Goal: Transaction & Acquisition: Purchase product/service

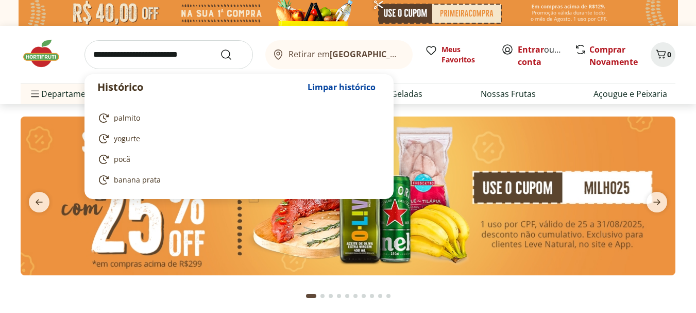
click at [143, 51] on input "search" at bounding box center [169, 54] width 169 height 29
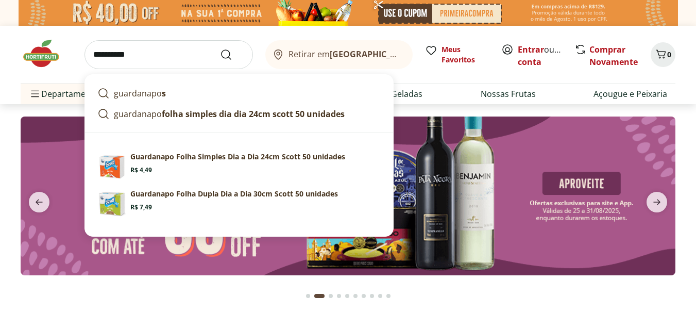
type input "**********"
click at [220, 48] on button "Submit Search" at bounding box center [232, 54] width 25 height 12
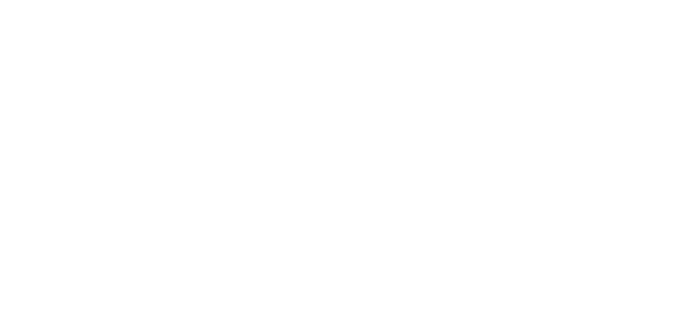
select select "**********"
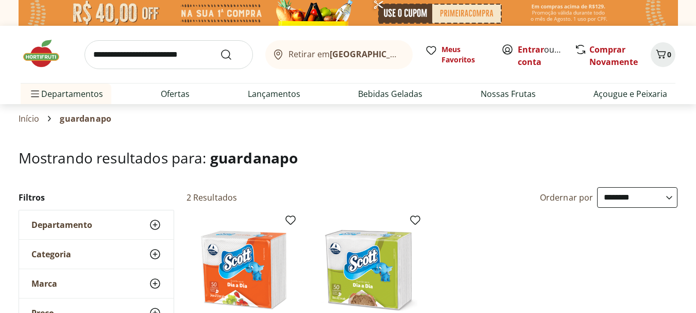
scroll to position [126, 0]
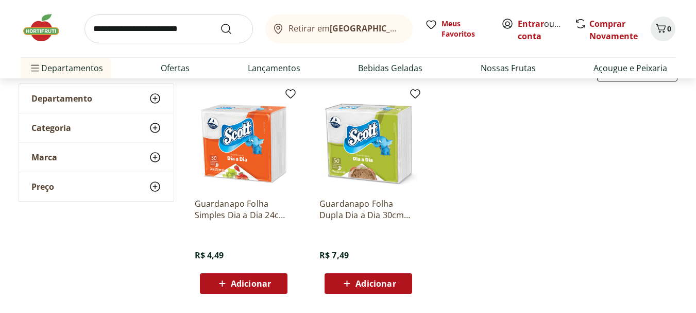
click at [244, 285] on span "Adicionar" at bounding box center [251, 283] width 40 height 8
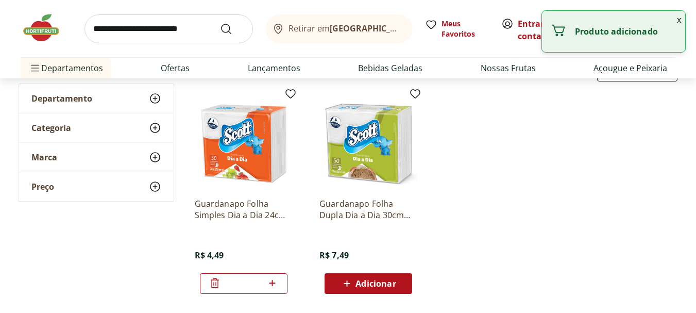
click at [462, 160] on ul "Guardanapo Folha Simples Dia a Dia 24cm Scott 50 unidades R$ 4,49 * Guardanapo …" at bounding box center [433, 193] width 492 height 219
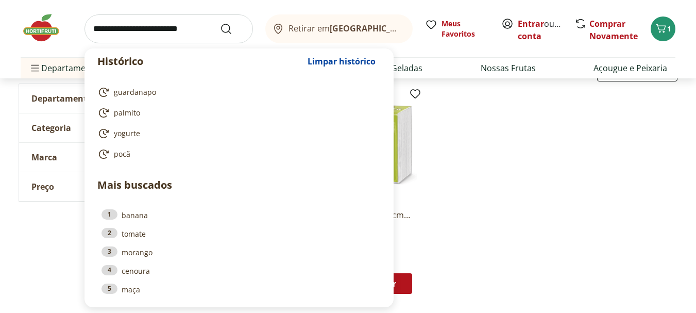
click at [149, 27] on input "search" at bounding box center [169, 28] width 169 height 29
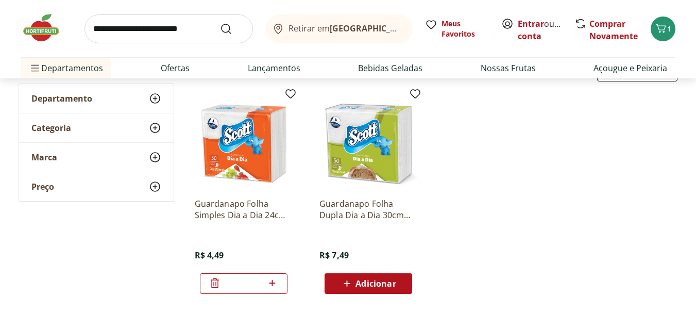
click at [537, 174] on ul "Guardanapo Folha Simples Dia a Dia 24cm Scott 50 unidades R$ 4,49 * Guardanapo …" at bounding box center [433, 193] width 492 height 219
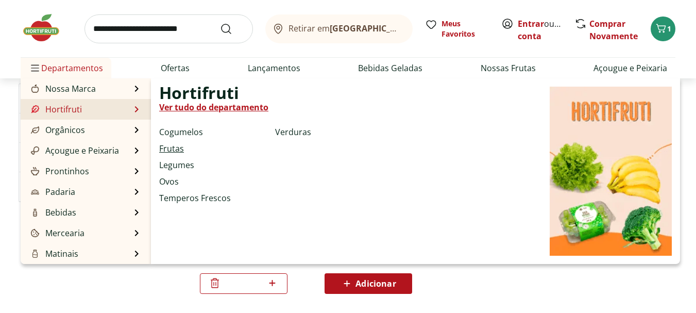
click at [175, 147] on link "Frutas" at bounding box center [171, 148] width 25 height 12
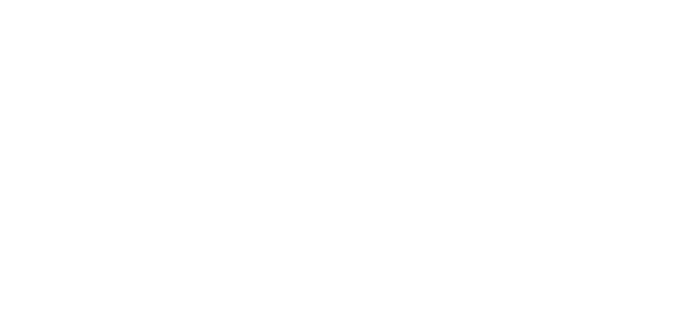
select select "**********"
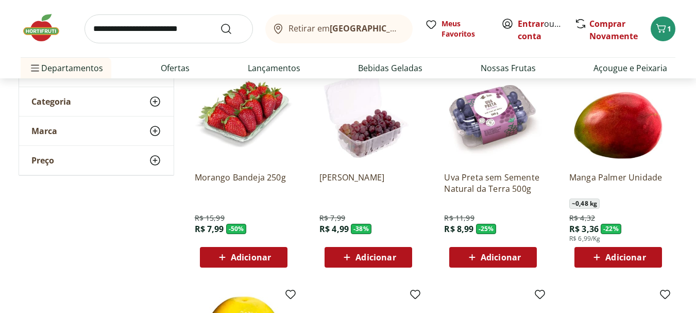
scroll to position [103, 0]
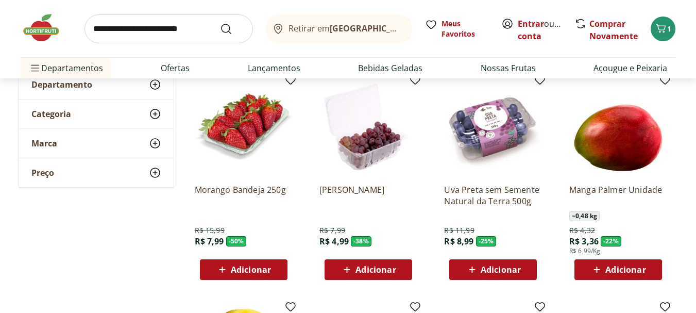
click at [268, 266] on span "Adicionar" at bounding box center [251, 269] width 40 height 8
click at [625, 267] on span "Adicionar" at bounding box center [626, 269] width 40 height 8
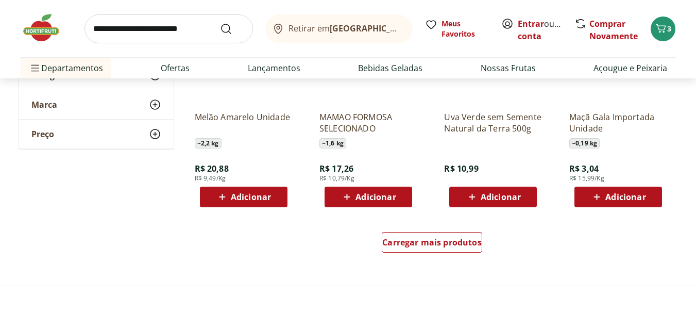
scroll to position [646, 0]
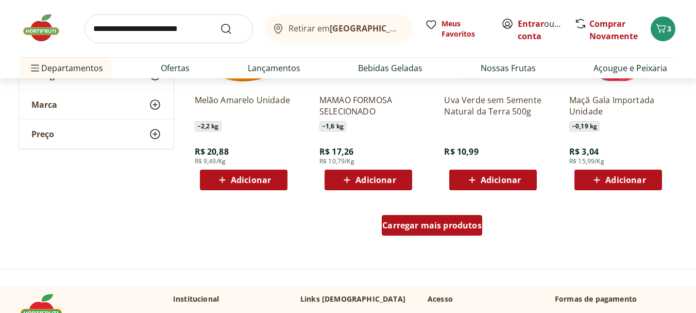
click at [442, 222] on span "Carregar mais produtos" at bounding box center [432, 225] width 99 height 8
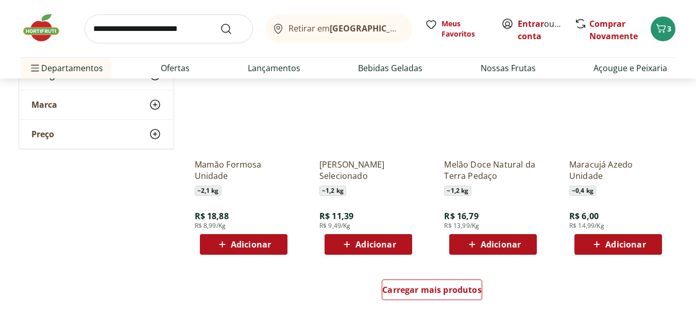
scroll to position [1292, 0]
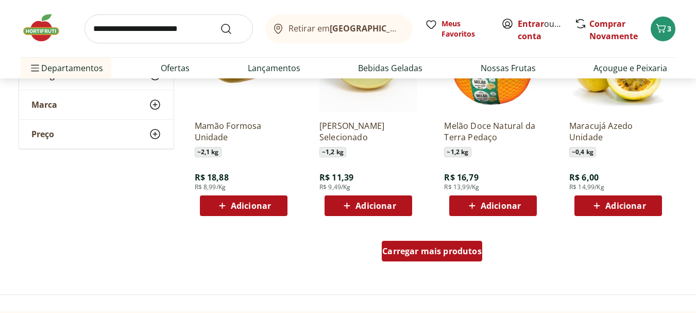
click at [435, 253] on span "Carregar mais produtos" at bounding box center [432, 251] width 99 height 8
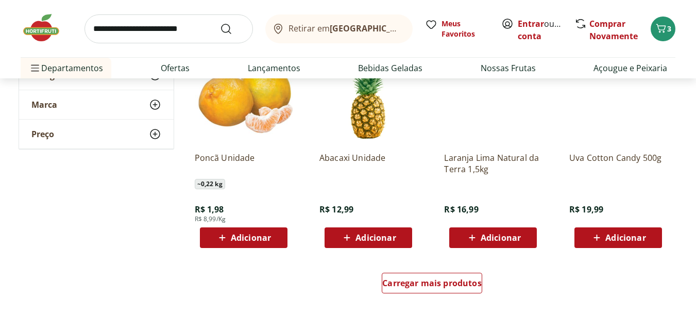
scroll to position [1993, 0]
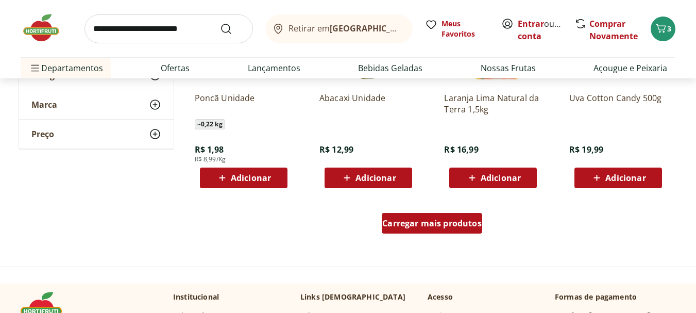
click at [440, 225] on span "Carregar mais produtos" at bounding box center [432, 223] width 99 height 8
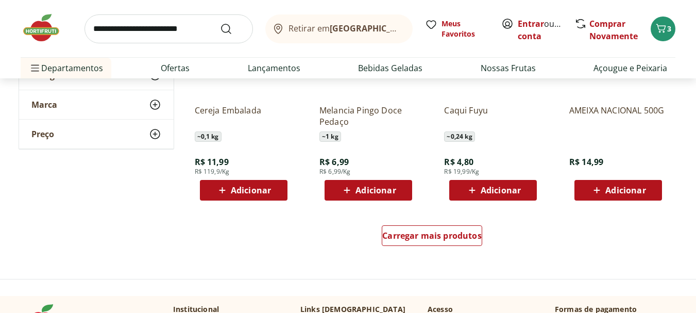
scroll to position [2718, 0]
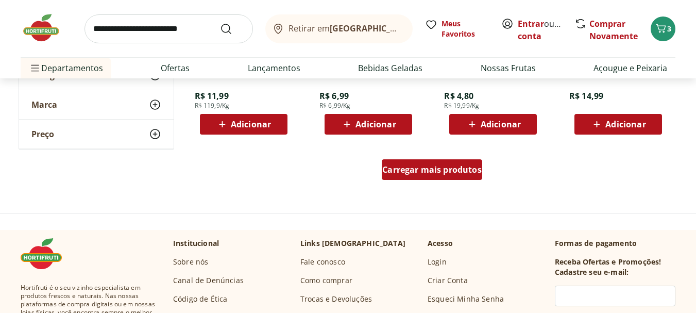
click at [438, 177] on div "Carregar mais produtos" at bounding box center [432, 169] width 101 height 21
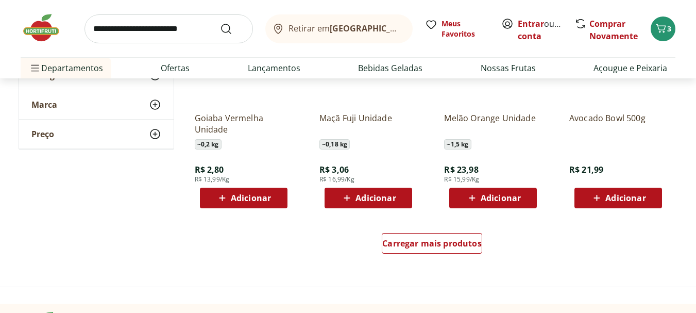
scroll to position [3348, 0]
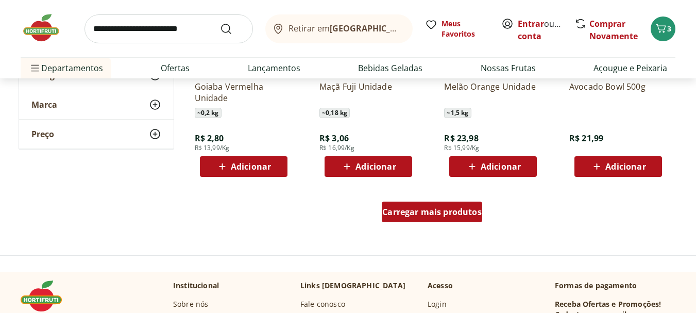
click at [454, 211] on span "Carregar mais produtos" at bounding box center [432, 212] width 99 height 8
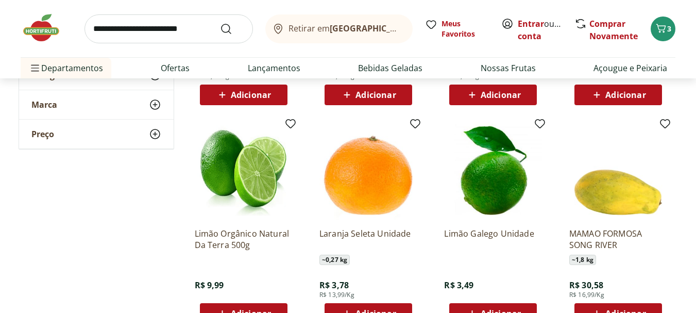
scroll to position [3447, 0]
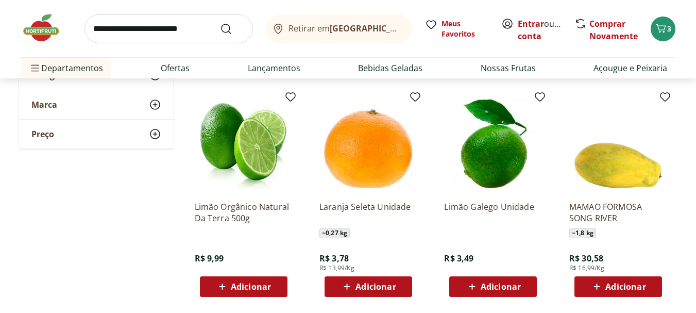
click at [370, 283] on span "Adicionar" at bounding box center [376, 287] width 40 height 8
click at [397, 288] on icon at bounding box center [397, 286] width 6 height 6
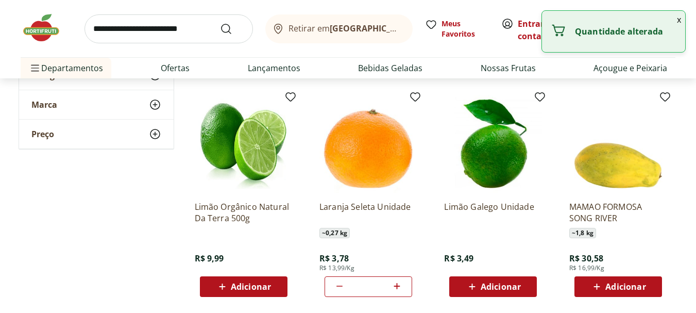
click at [397, 288] on icon at bounding box center [397, 286] width 6 height 6
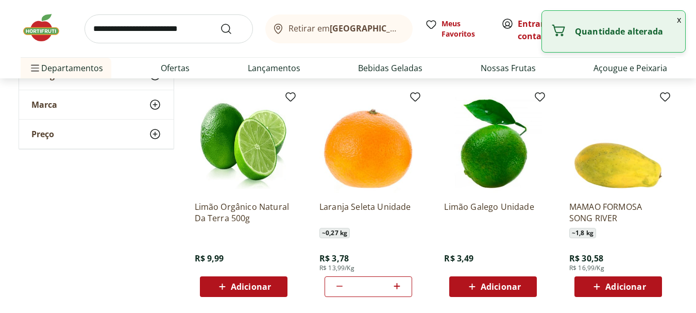
click at [398, 288] on icon at bounding box center [397, 286] width 13 height 12
click at [397, 242] on div "Laranja Seleta Unidade ~ 0,27 kg R$ 3,78 R$ 13,99/Kg *" at bounding box center [369, 245] width 98 height 104
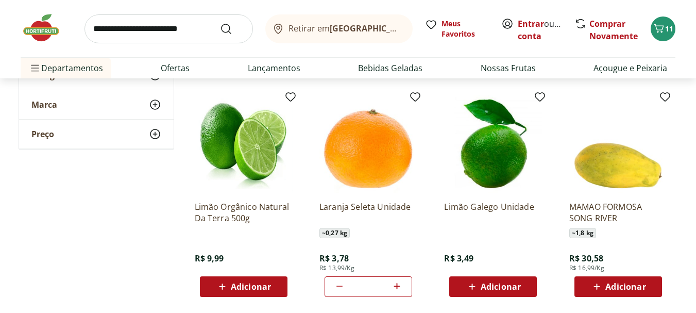
click at [340, 289] on icon at bounding box center [340, 286] width 12 height 12
type input "*"
click at [420, 249] on div "Laranja Seleta Unidade ~ 0,27 kg R$ 3,78 R$ 13,99/Kg *" at bounding box center [368, 196] width 114 height 219
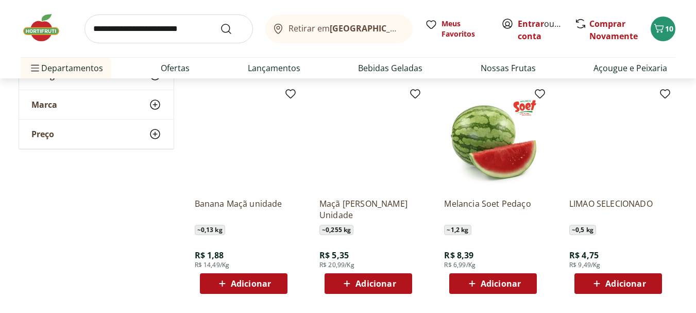
scroll to position [3912, 0]
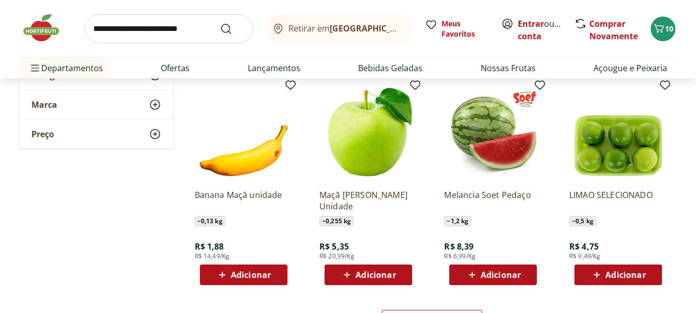
click at [628, 278] on span "Adicionar" at bounding box center [626, 275] width 40 height 8
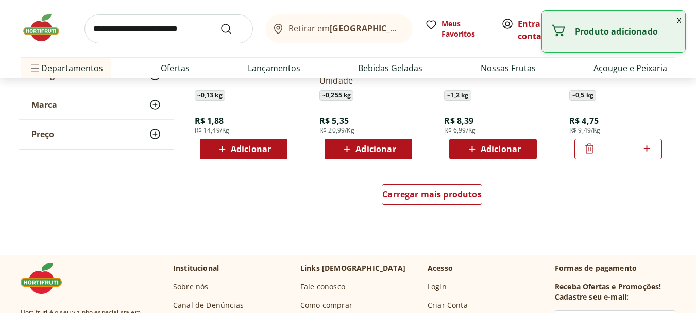
scroll to position [4047, 0]
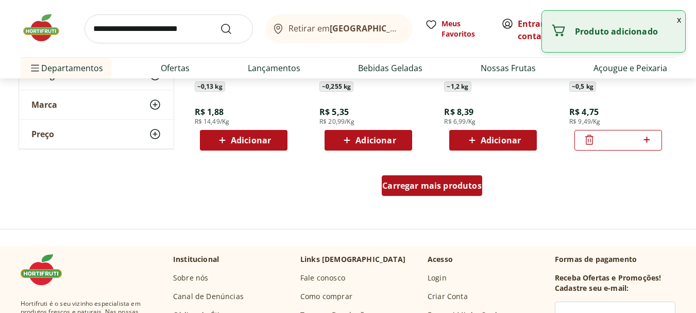
click at [439, 179] on div "Carregar mais produtos" at bounding box center [432, 185] width 101 height 21
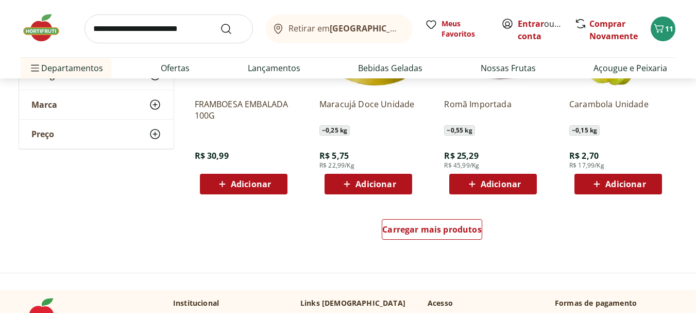
scroll to position [4716, 0]
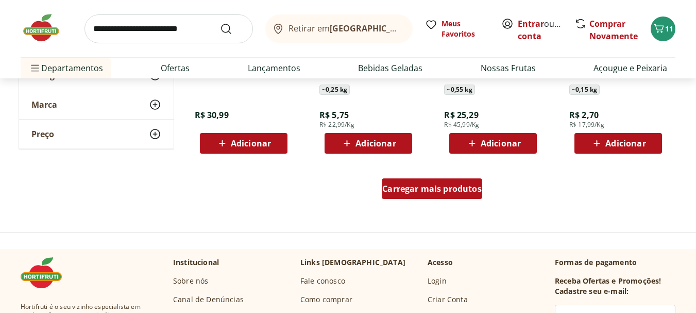
click at [440, 195] on div "Carregar mais produtos" at bounding box center [432, 188] width 101 height 21
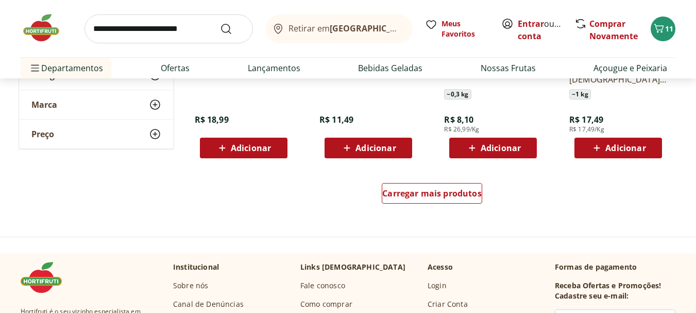
scroll to position [5463, 0]
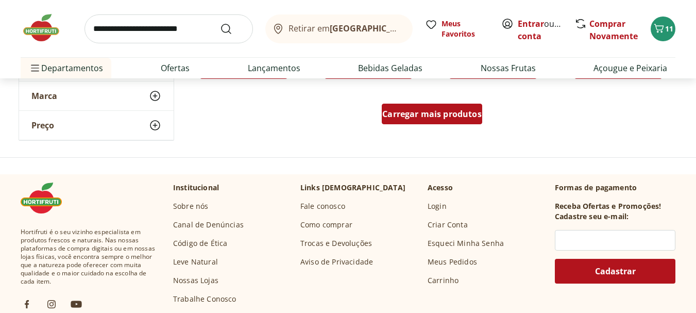
click at [446, 115] on span "Carregar mais produtos" at bounding box center [432, 114] width 99 height 8
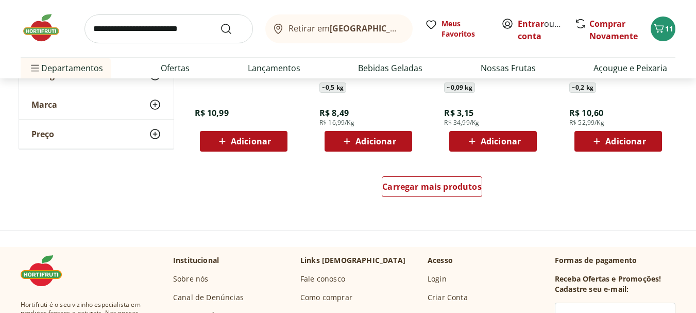
scroll to position [6075, 0]
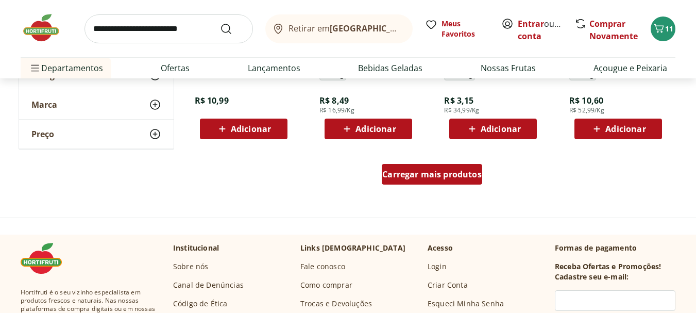
click at [436, 170] on span "Carregar mais produtos" at bounding box center [432, 174] width 99 height 8
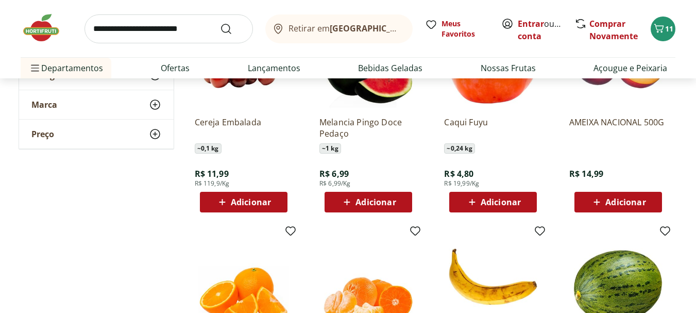
scroll to position [2449, 0]
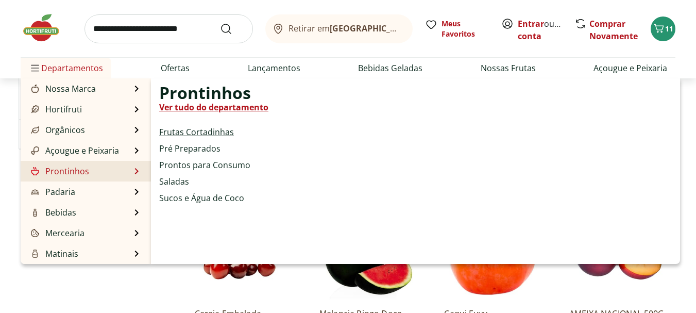
click at [188, 132] on link "Frutas Cortadinhas" at bounding box center [196, 132] width 75 height 12
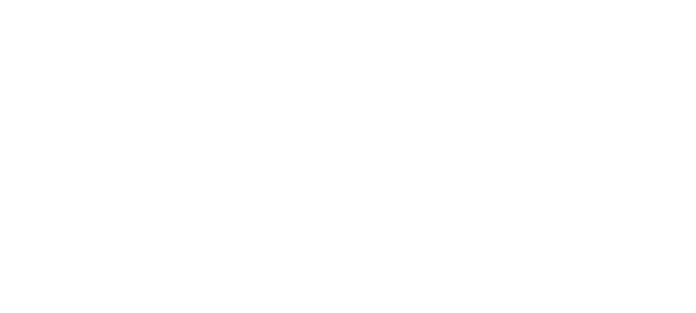
select select "**********"
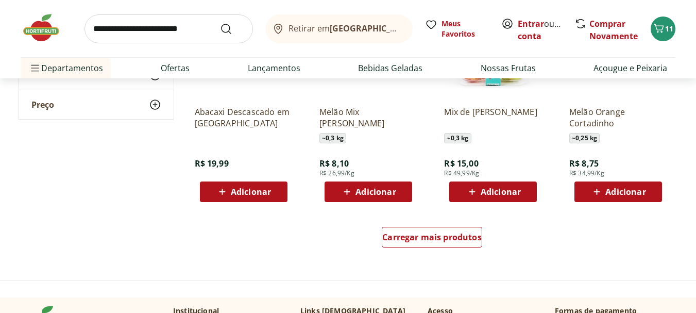
scroll to position [646, 0]
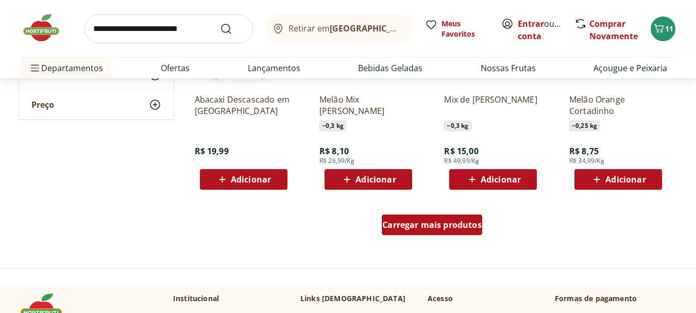
click at [453, 229] on span "Carregar mais produtos" at bounding box center [432, 225] width 99 height 8
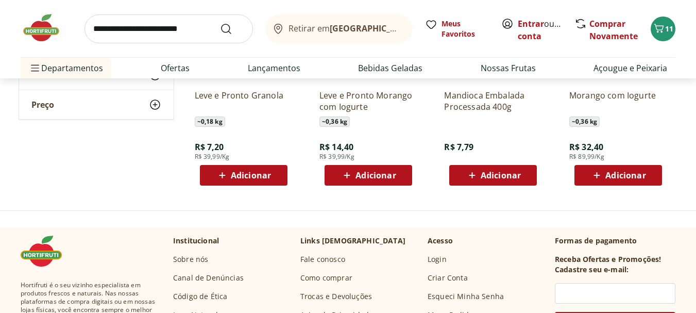
scroll to position [1327, 0]
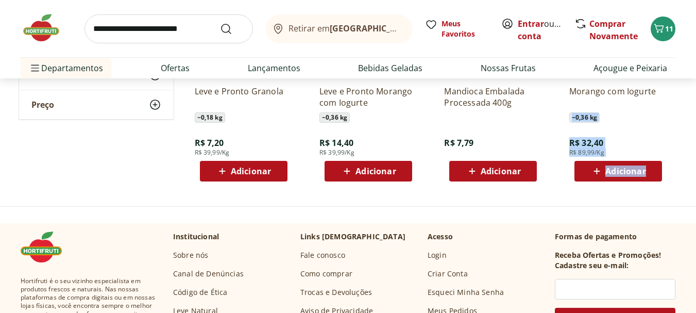
drag, startPoint x: 690, startPoint y: 194, endPoint x: 695, endPoint y: 119, distance: 75.0
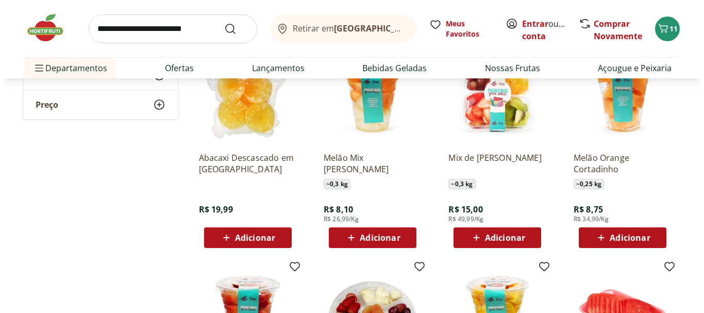
scroll to position [501, 0]
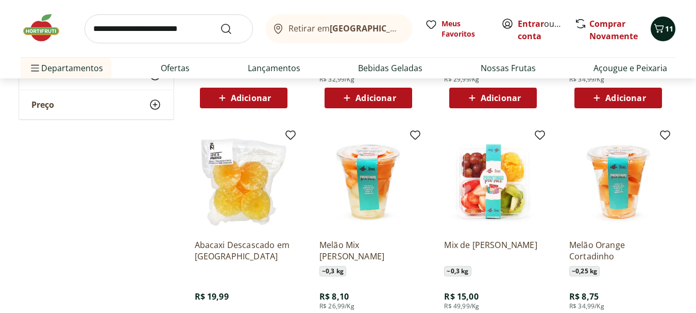
click at [668, 32] on span "11" at bounding box center [670, 29] width 8 height 10
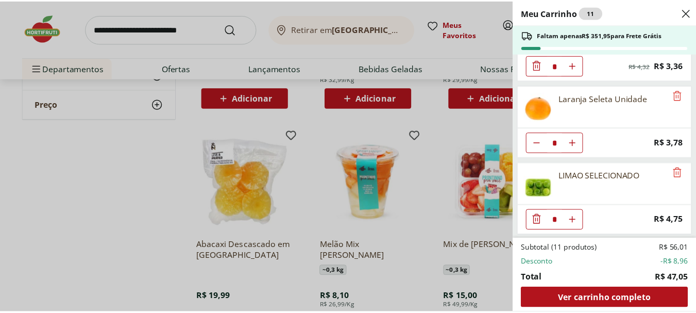
scroll to position [206, 0]
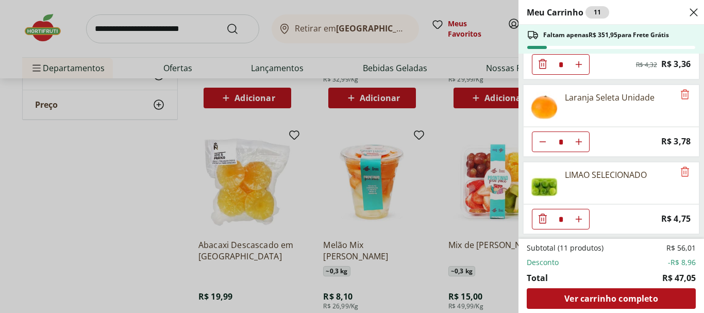
click at [138, 158] on div "Meu Carrinho 11 Faltam apenas R$ 351,95 para Frete Grátis Guardanapo Folha Simp…" at bounding box center [352, 156] width 704 height 313
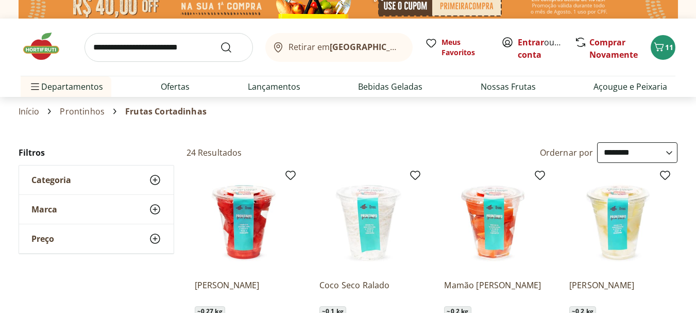
scroll to position [0, 0]
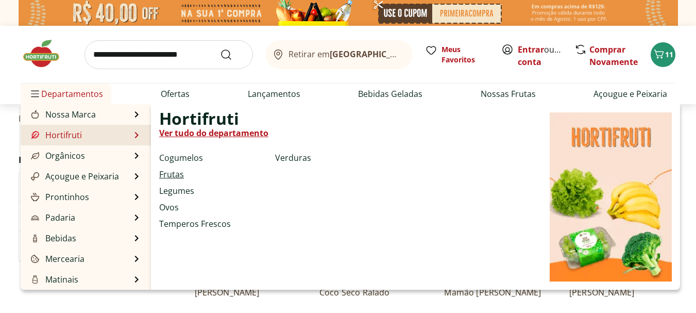
click at [179, 174] on link "Frutas" at bounding box center [171, 174] width 25 height 12
select select "**********"
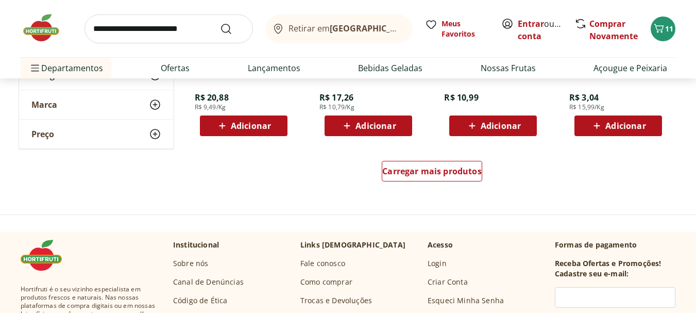
scroll to position [721, 0]
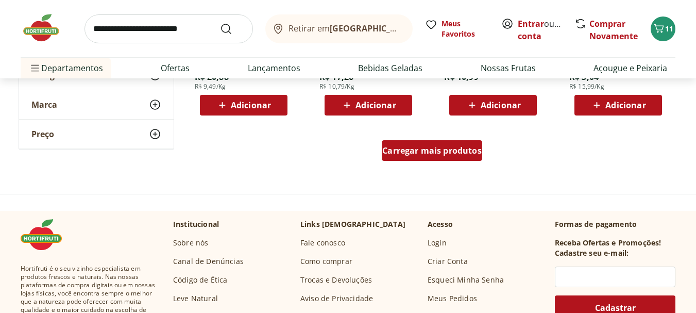
click at [468, 150] on span "Carregar mais produtos" at bounding box center [432, 150] width 99 height 8
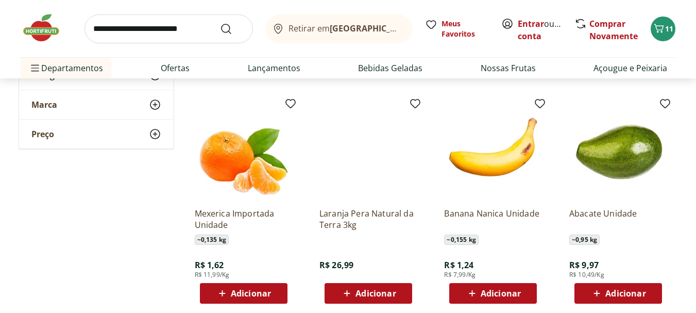
scroll to position [982, 0]
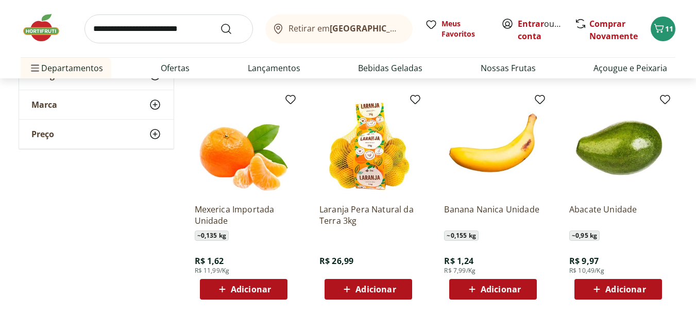
click at [510, 285] on span "Adicionar" at bounding box center [501, 289] width 40 height 8
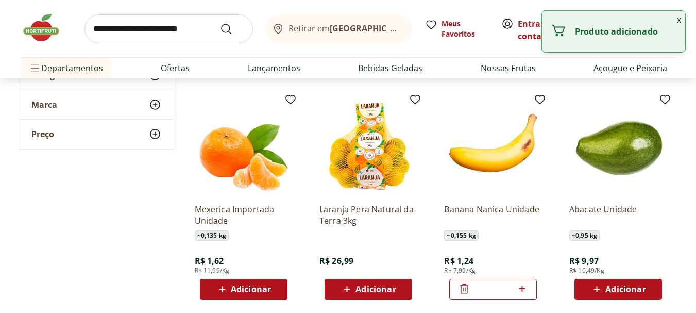
click at [522, 285] on icon at bounding box center [522, 289] width 13 height 12
click at [523, 286] on icon at bounding box center [522, 289] width 13 height 12
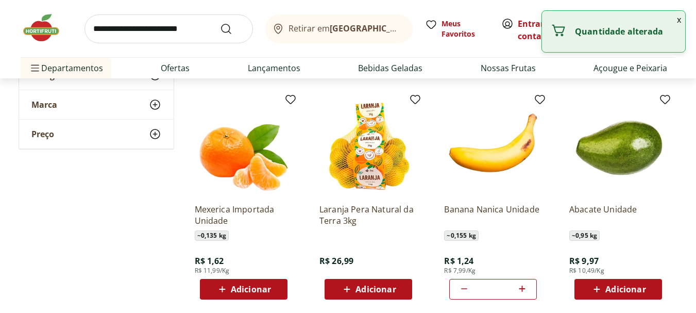
type input "*"
click at [673, 223] on div "Abacate Unidade ~ 0,95 kg R$ 9,97 R$ 10,49/Kg Adicionar" at bounding box center [618, 198] width 114 height 219
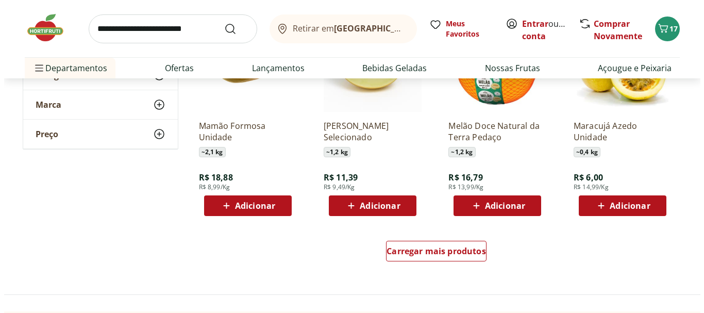
scroll to position [1399, 0]
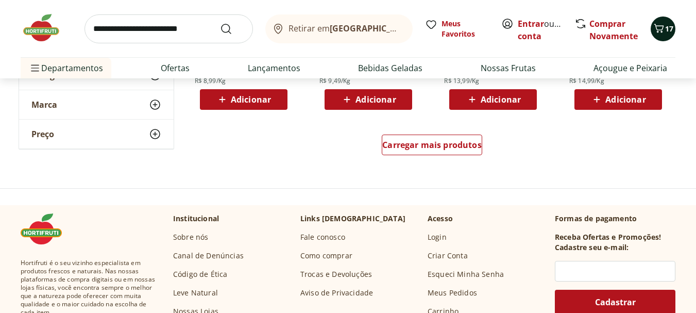
click at [661, 31] on icon "Carrinho" at bounding box center [659, 28] width 12 height 12
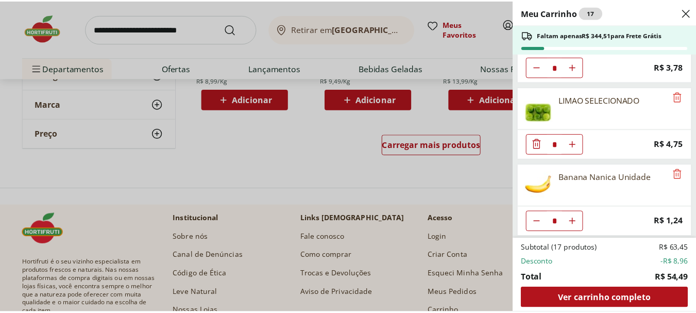
scroll to position [283, 0]
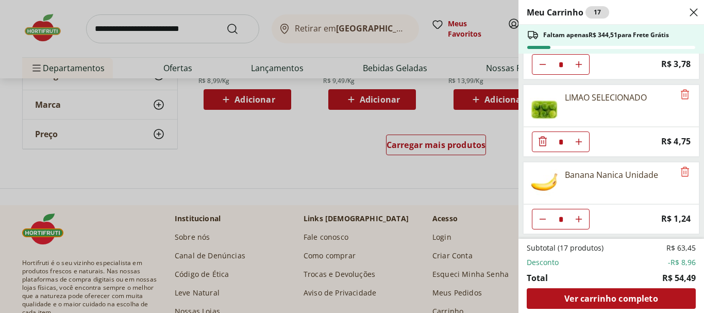
click at [256, 150] on div "Meu Carrinho 17 Faltam apenas R$ 344,51 para Frete Grátis Guardanapo Folha Simp…" at bounding box center [352, 156] width 704 height 313
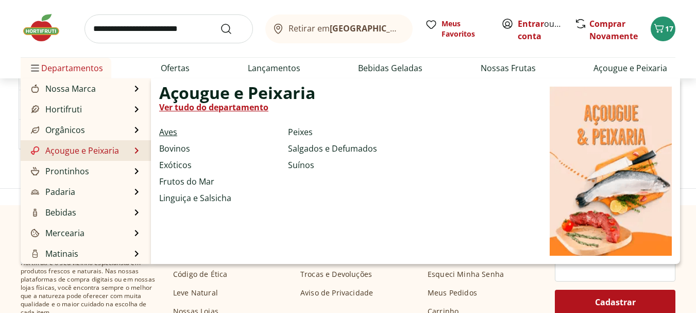
click at [165, 134] on link "Aves" at bounding box center [168, 132] width 18 height 12
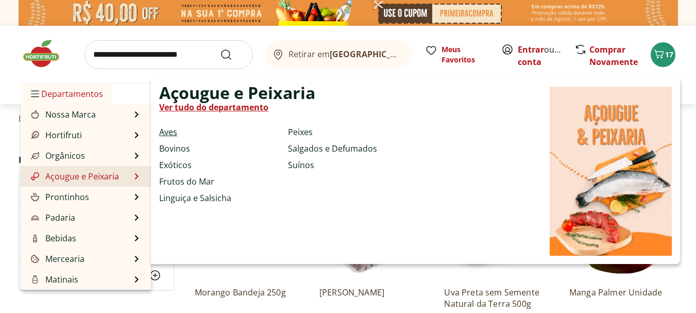
select select "**********"
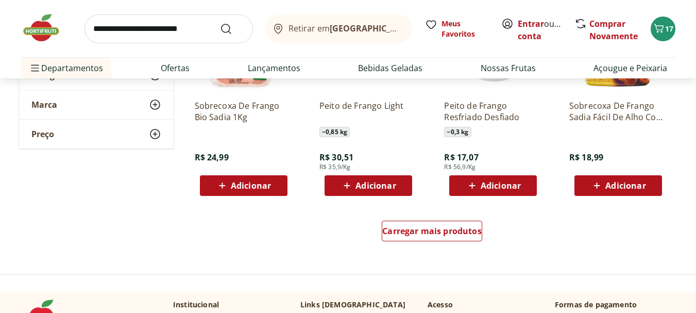
scroll to position [665, 0]
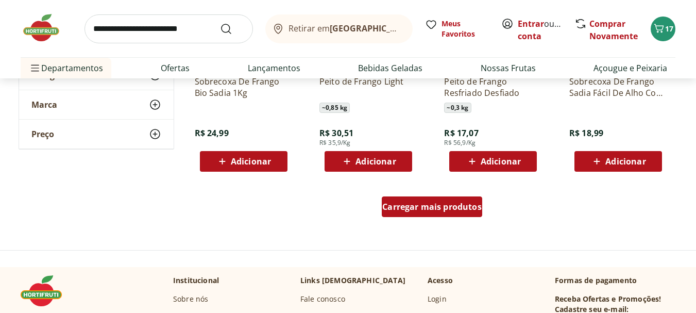
click at [463, 206] on span "Carregar mais produtos" at bounding box center [432, 207] width 99 height 8
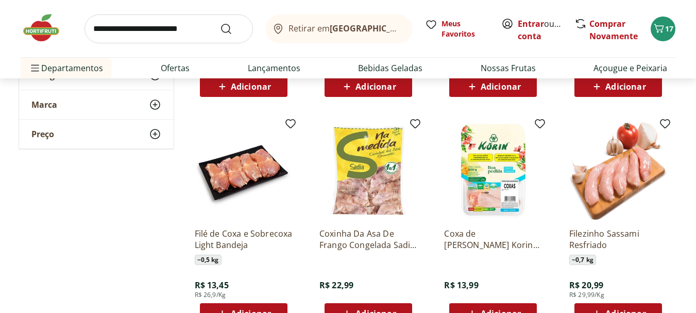
scroll to position [984, 0]
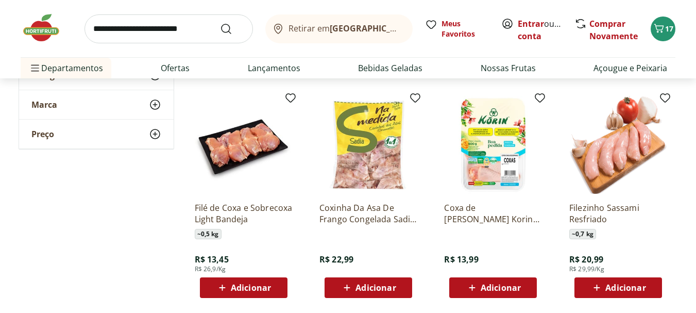
click at [247, 289] on span "Adicionar" at bounding box center [251, 288] width 40 height 8
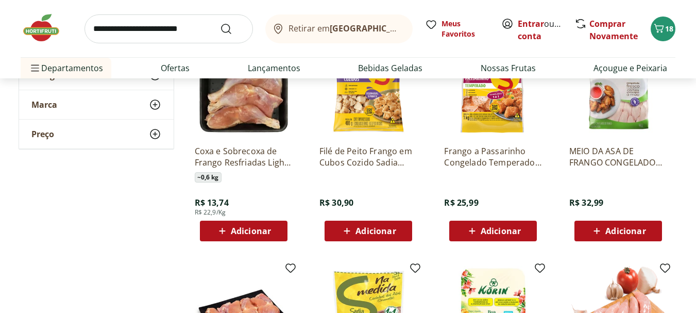
scroll to position [801, 0]
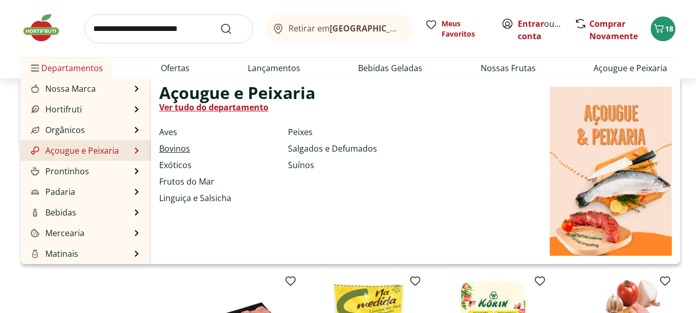
click at [167, 151] on link "Bovinos" at bounding box center [174, 148] width 31 height 12
select select "**********"
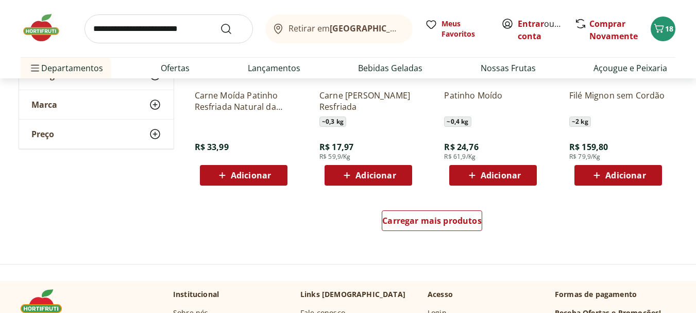
scroll to position [657, 0]
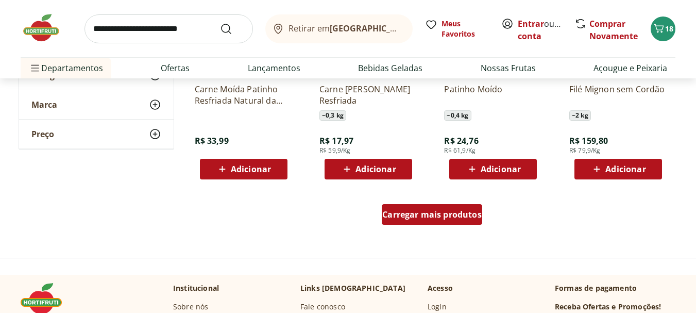
click at [426, 215] on span "Carregar mais produtos" at bounding box center [432, 214] width 99 height 8
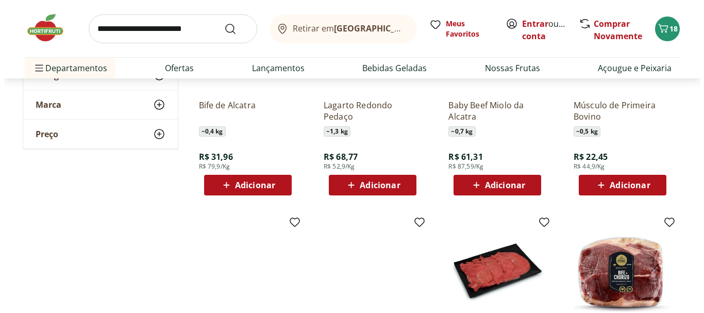
scroll to position [1103, 0]
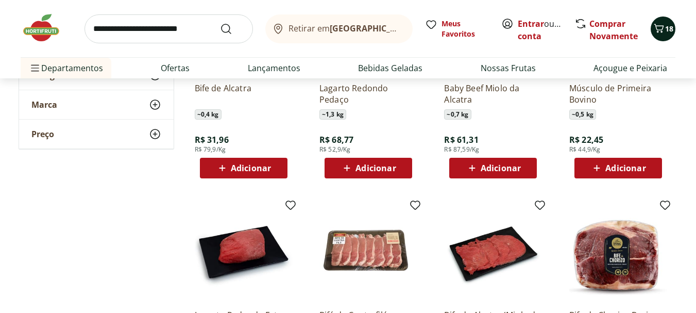
click at [666, 30] on span "18" at bounding box center [670, 29] width 8 height 10
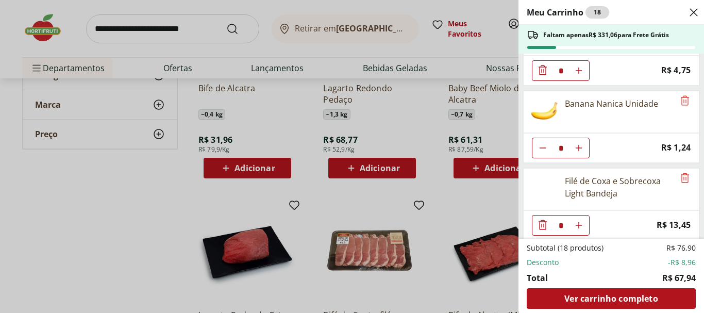
scroll to position [360, 0]
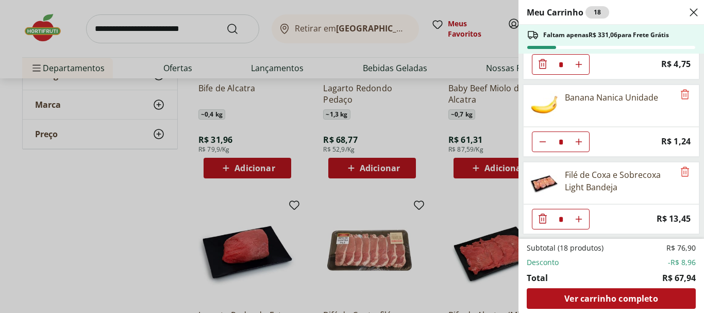
click at [119, 182] on div "Meu Carrinho 18 Faltam apenas R$ 331,06 para Frete Grátis Guardanapo Folha Simp…" at bounding box center [352, 156] width 704 height 313
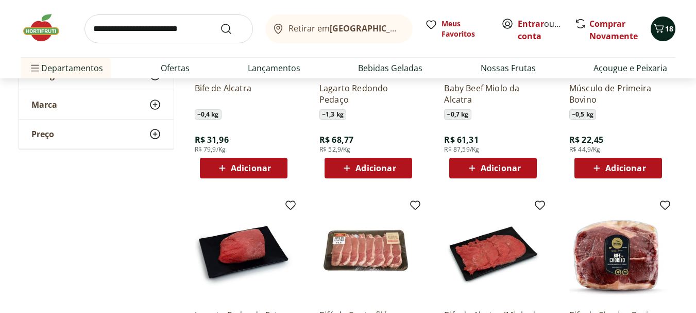
click at [661, 25] on icon "Carrinho" at bounding box center [659, 28] width 12 height 12
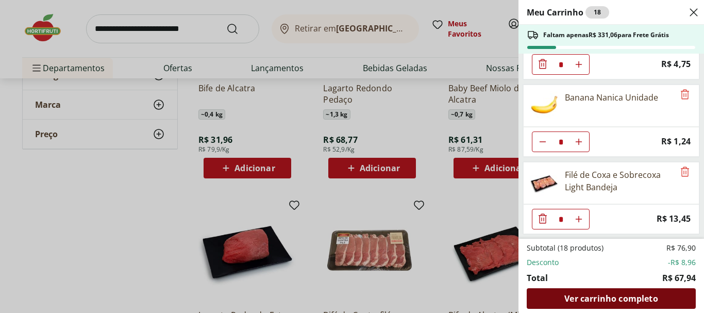
click at [601, 301] on span "Ver carrinho completo" at bounding box center [611, 298] width 93 height 8
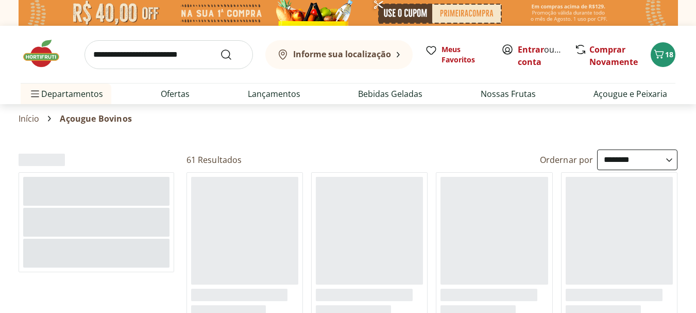
select select "**********"
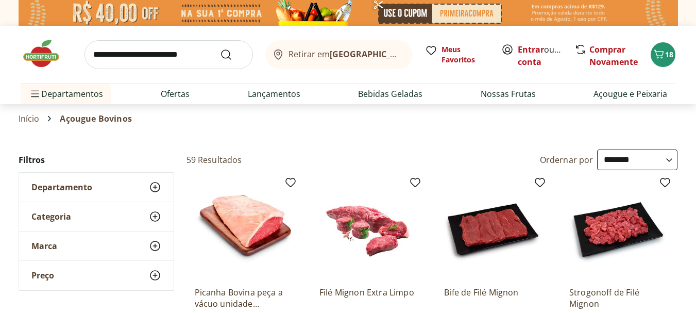
click at [129, 58] on input "search" at bounding box center [169, 54] width 169 height 29
type input "*****"
click at [220, 48] on button "Submit Search" at bounding box center [232, 54] width 25 height 12
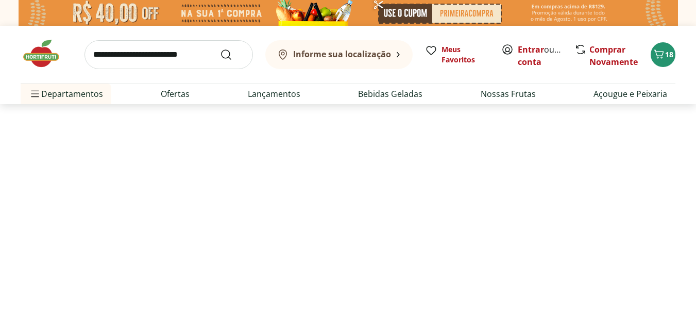
select select "**********"
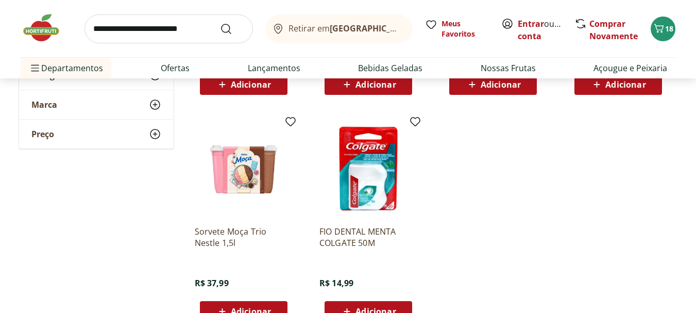
scroll to position [570, 0]
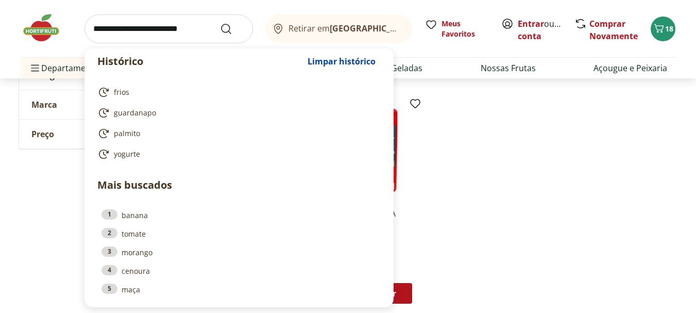
click at [138, 27] on input "search" at bounding box center [169, 28] width 169 height 29
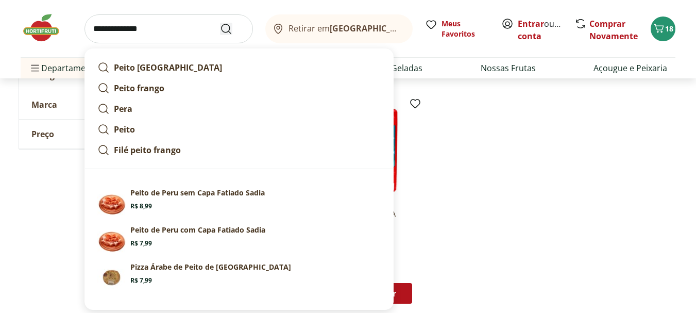
type input "**********"
click at [225, 28] on icon "Submit Search" at bounding box center [226, 29] width 12 height 12
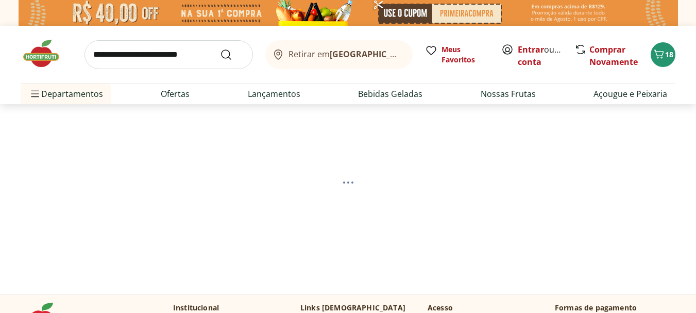
select select "**********"
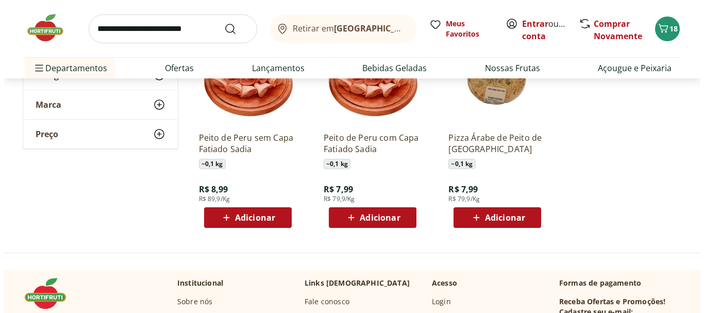
scroll to position [184, 0]
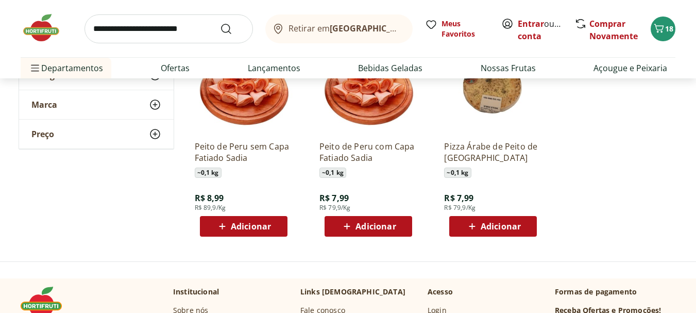
click at [256, 224] on span "Adicionar" at bounding box center [251, 226] width 40 height 8
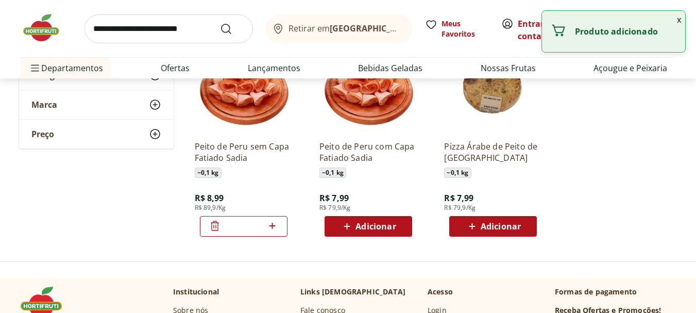
click at [273, 227] on icon at bounding box center [272, 226] width 13 height 12
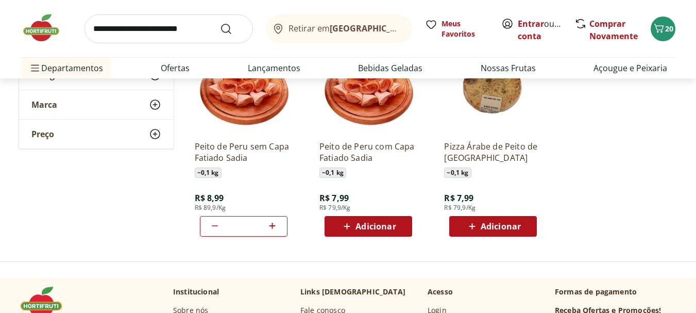
click at [214, 225] on icon at bounding box center [215, 226] width 12 height 12
type input "*"
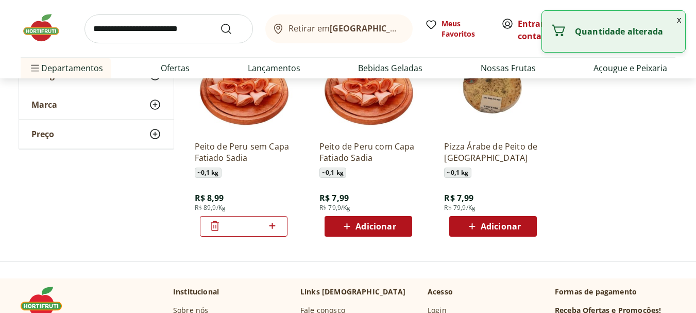
click at [214, 225] on icon at bounding box center [215, 226] width 12 height 12
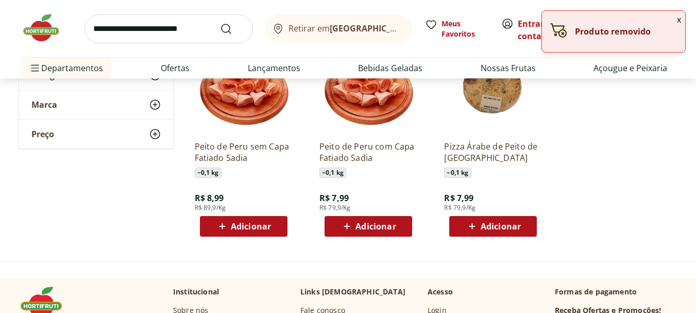
click at [371, 226] on span "Adicionar" at bounding box center [376, 226] width 40 height 8
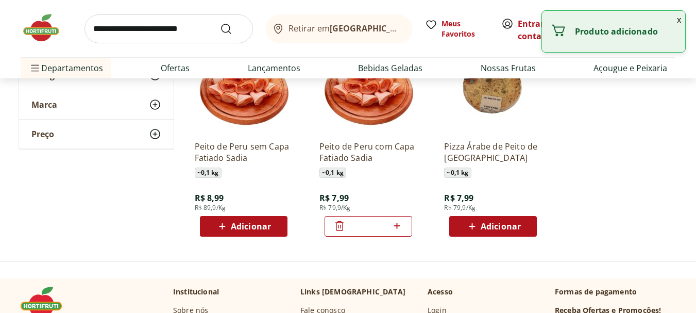
click at [399, 227] on icon at bounding box center [397, 226] width 13 height 12
type input "*"
click at [682, 113] on section "**********" at bounding box center [348, 105] width 696 height 278
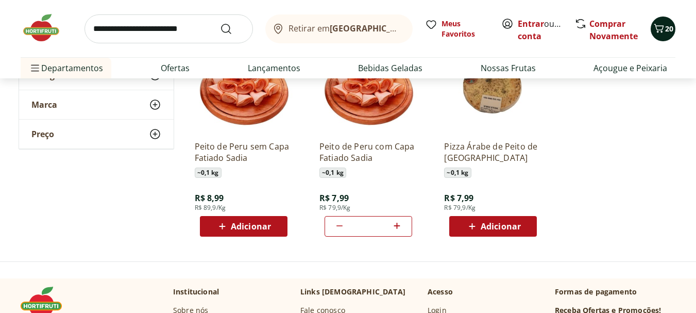
click at [667, 28] on span "20" at bounding box center [670, 29] width 8 height 10
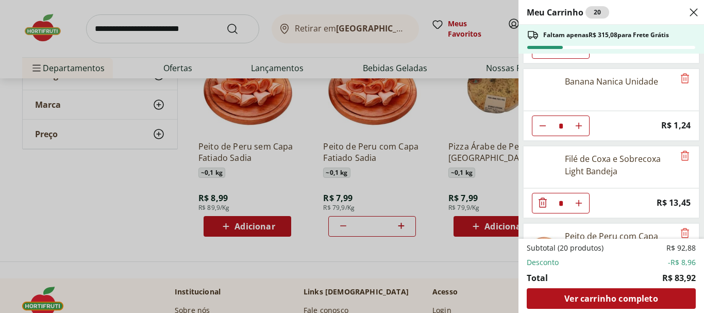
scroll to position [438, 0]
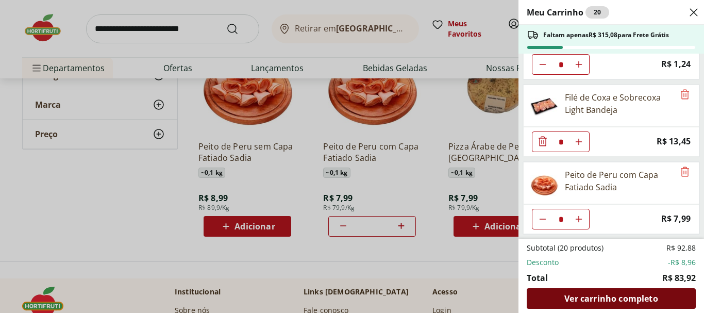
click at [602, 297] on span "Ver carrinho completo" at bounding box center [611, 298] width 93 height 8
